Goal: Task Accomplishment & Management: Use online tool/utility

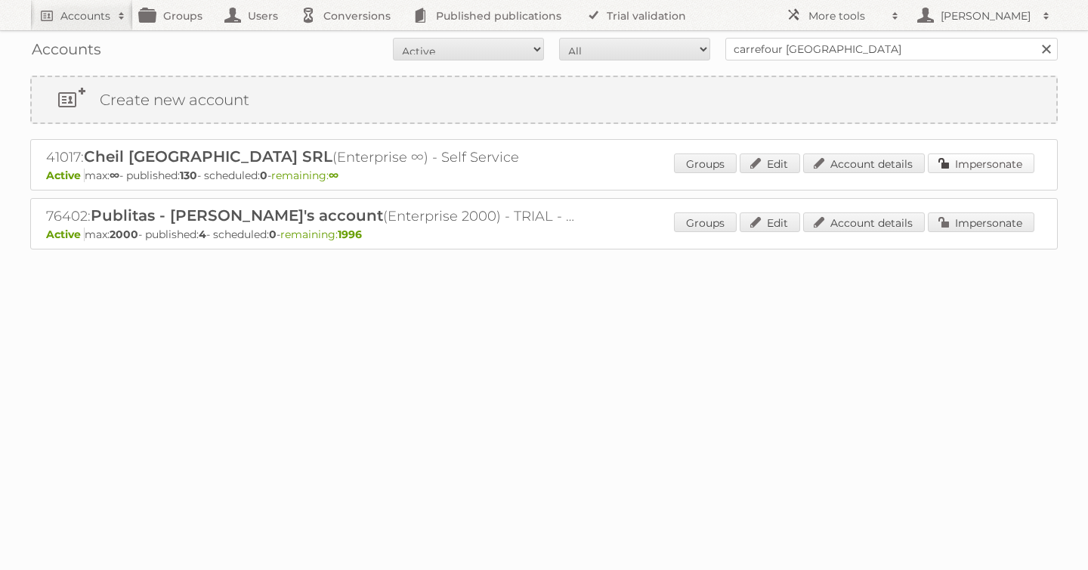
click at [995, 161] on link "Impersonate" at bounding box center [981, 163] width 107 height 20
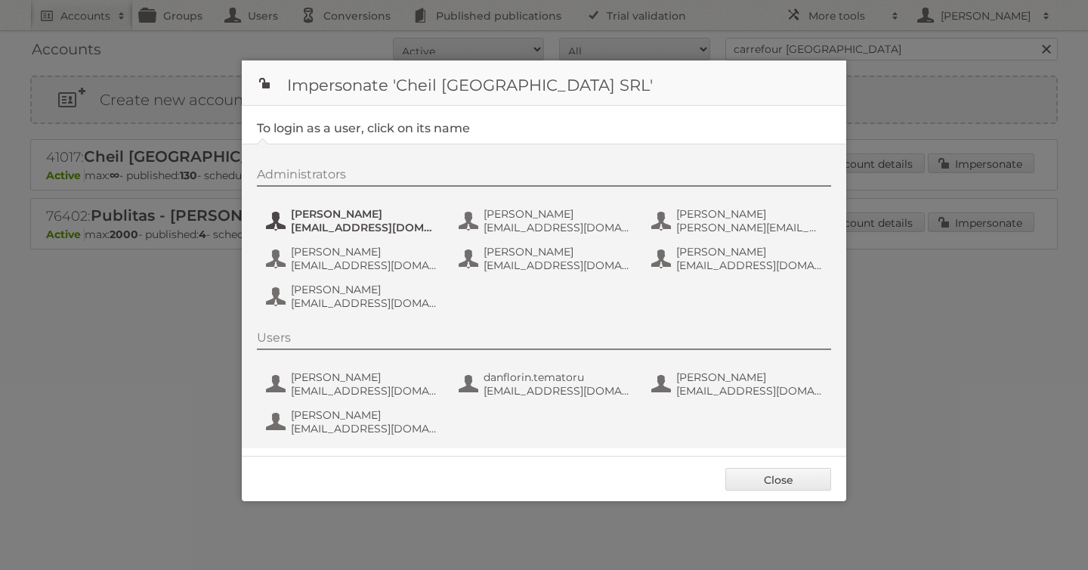
click at [342, 229] on span "[EMAIL_ADDRESS][DOMAIN_NAME]" at bounding box center [364, 228] width 147 height 14
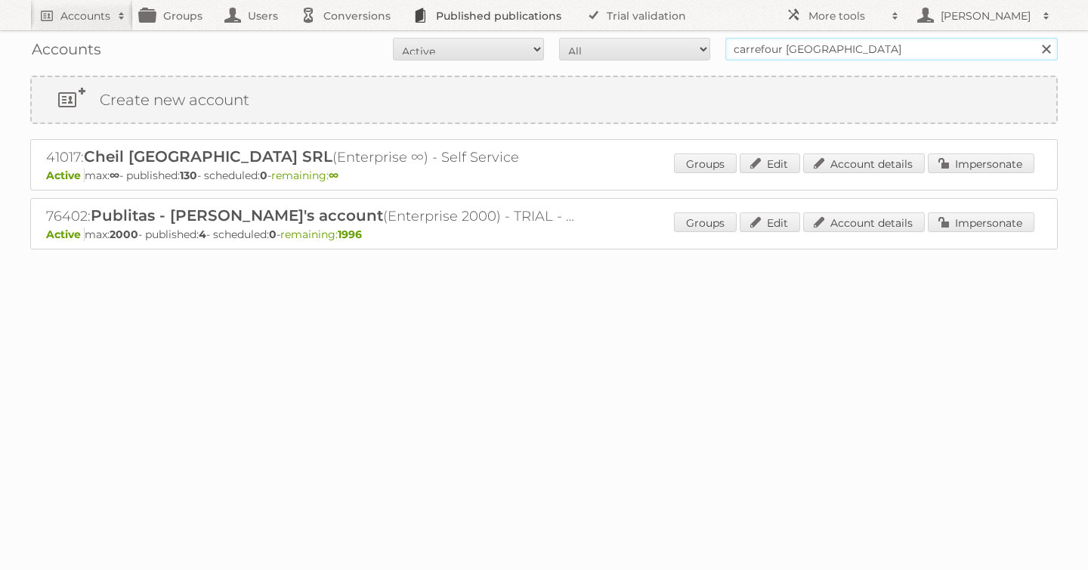
drag, startPoint x: 663, startPoint y: 36, endPoint x: 474, endPoint y: 29, distance: 189.0
click at [572, 35] on div "Accounts All Active Expired Pending All Paid Trials Self service carrefour [GEO…" at bounding box center [543, 49] width 1027 height 38
type input "billa"
click at [1034, 38] on input "Search" at bounding box center [1045, 49] width 23 height 23
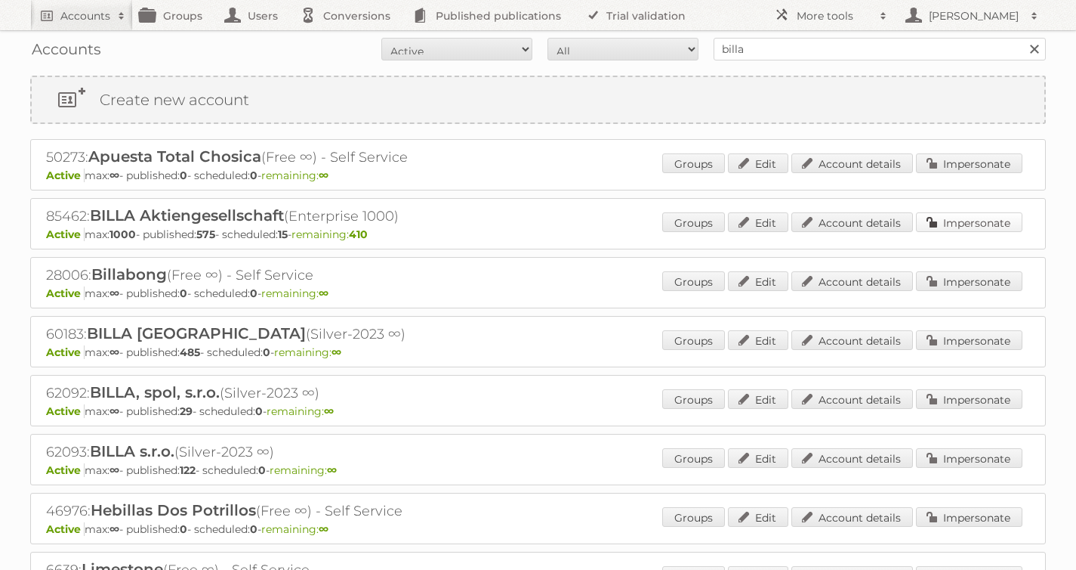
click at [993, 221] on link "Impersonate" at bounding box center [969, 222] width 107 height 20
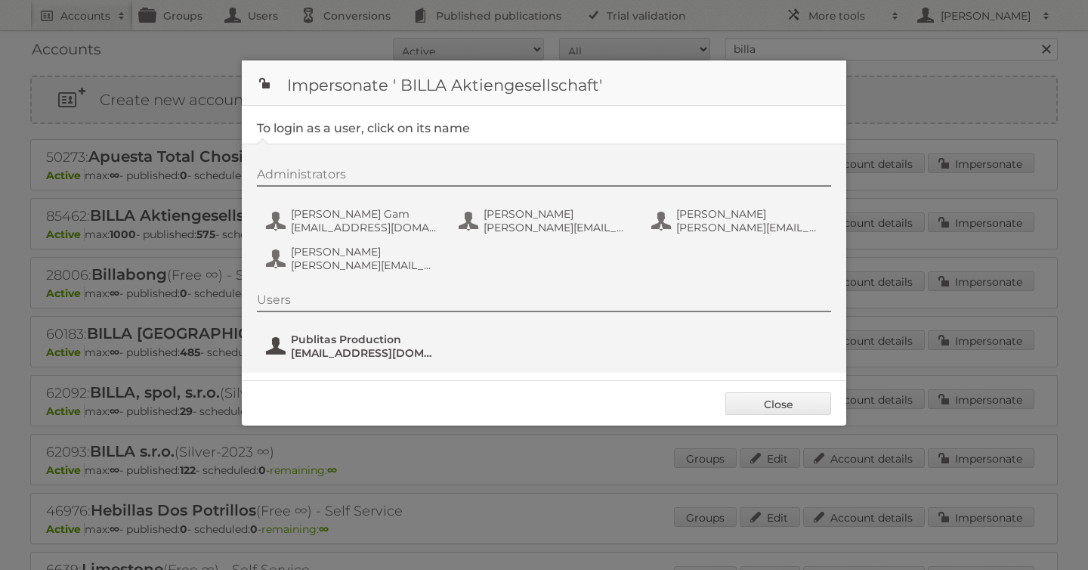
click at [363, 338] on span "Publitas Production" at bounding box center [364, 339] width 147 height 14
